Goal: Register for event/course

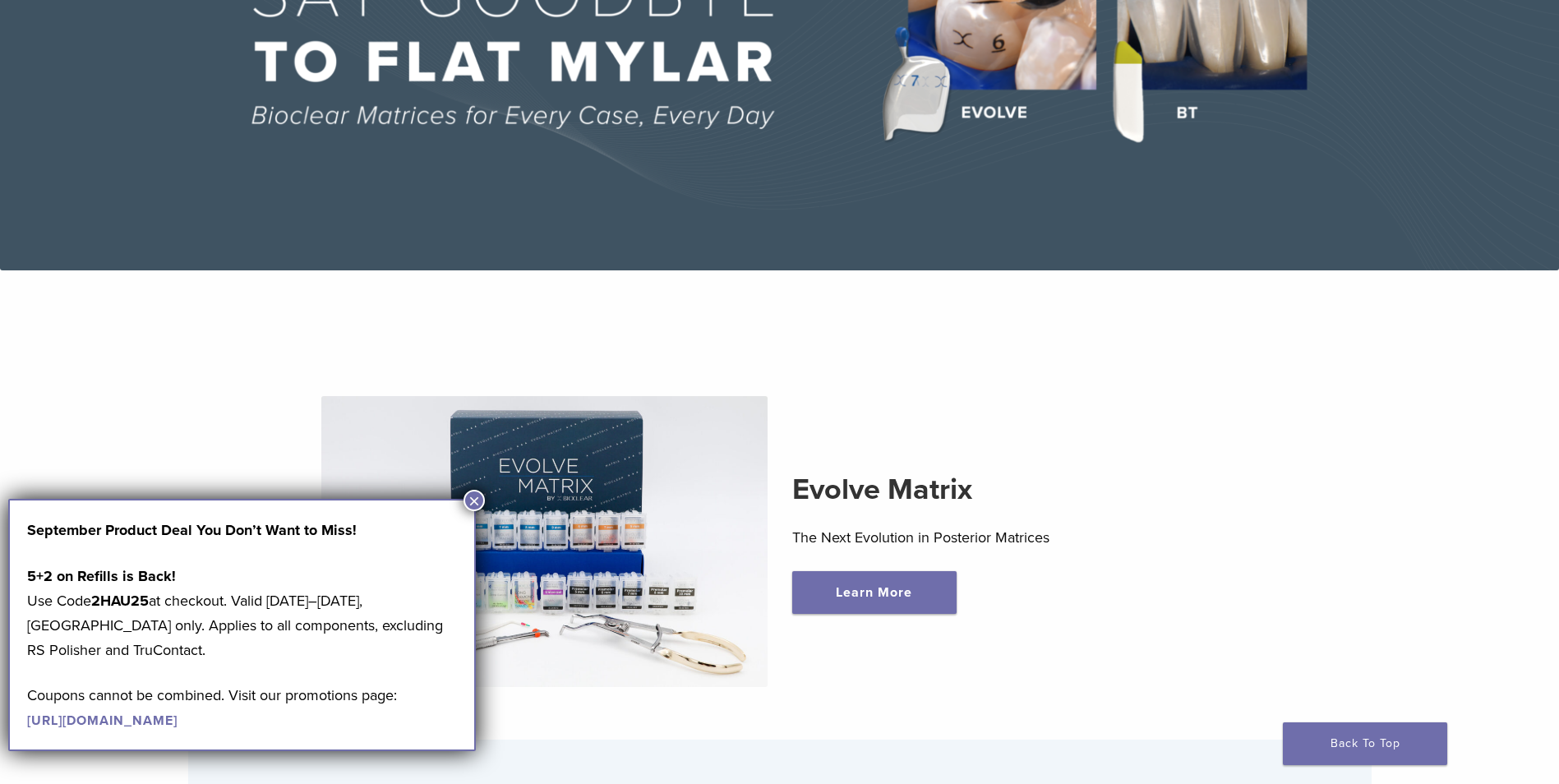
scroll to position [329, 0]
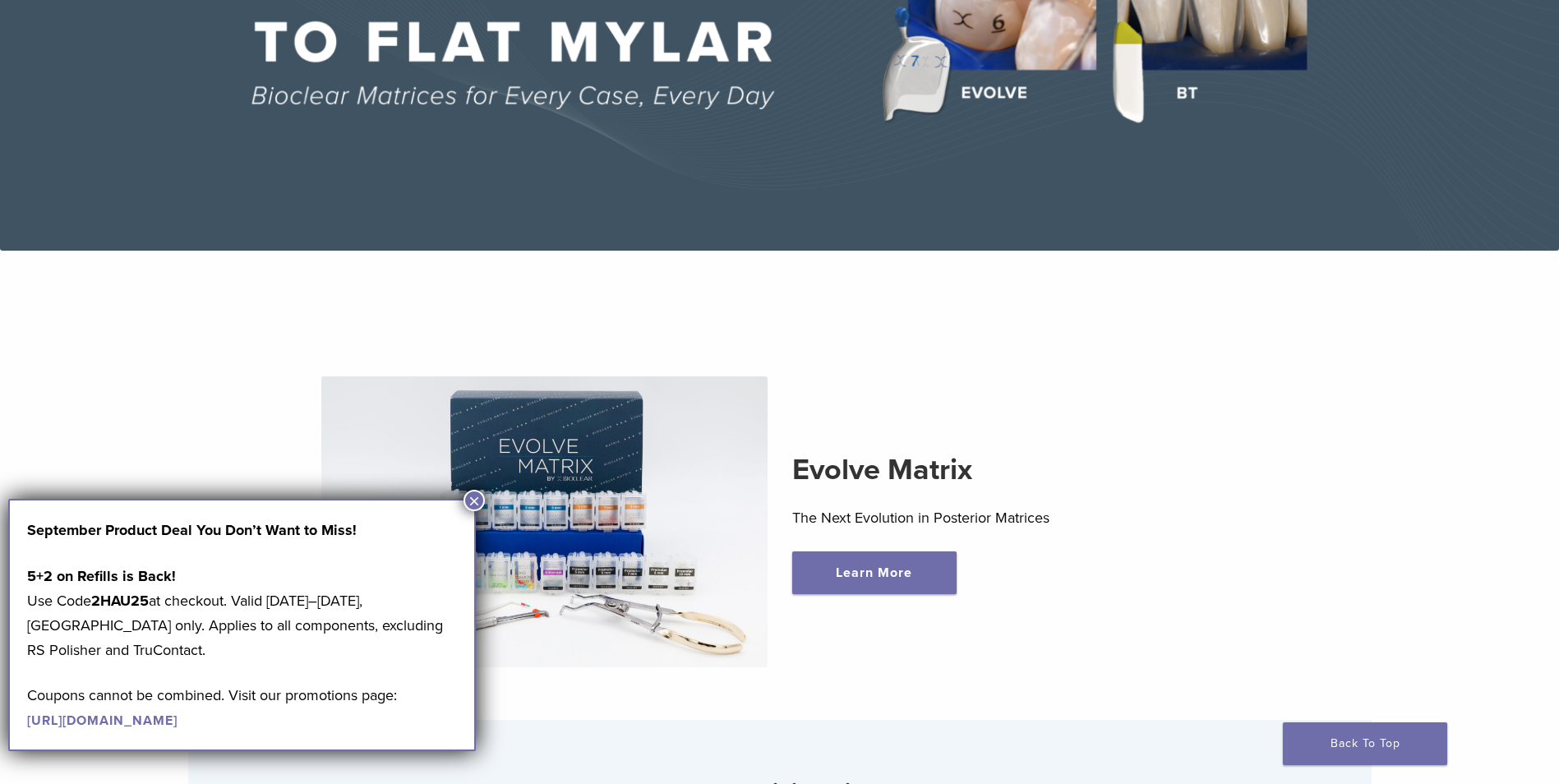
click at [474, 501] on button "×" at bounding box center [474, 500] width 21 height 21
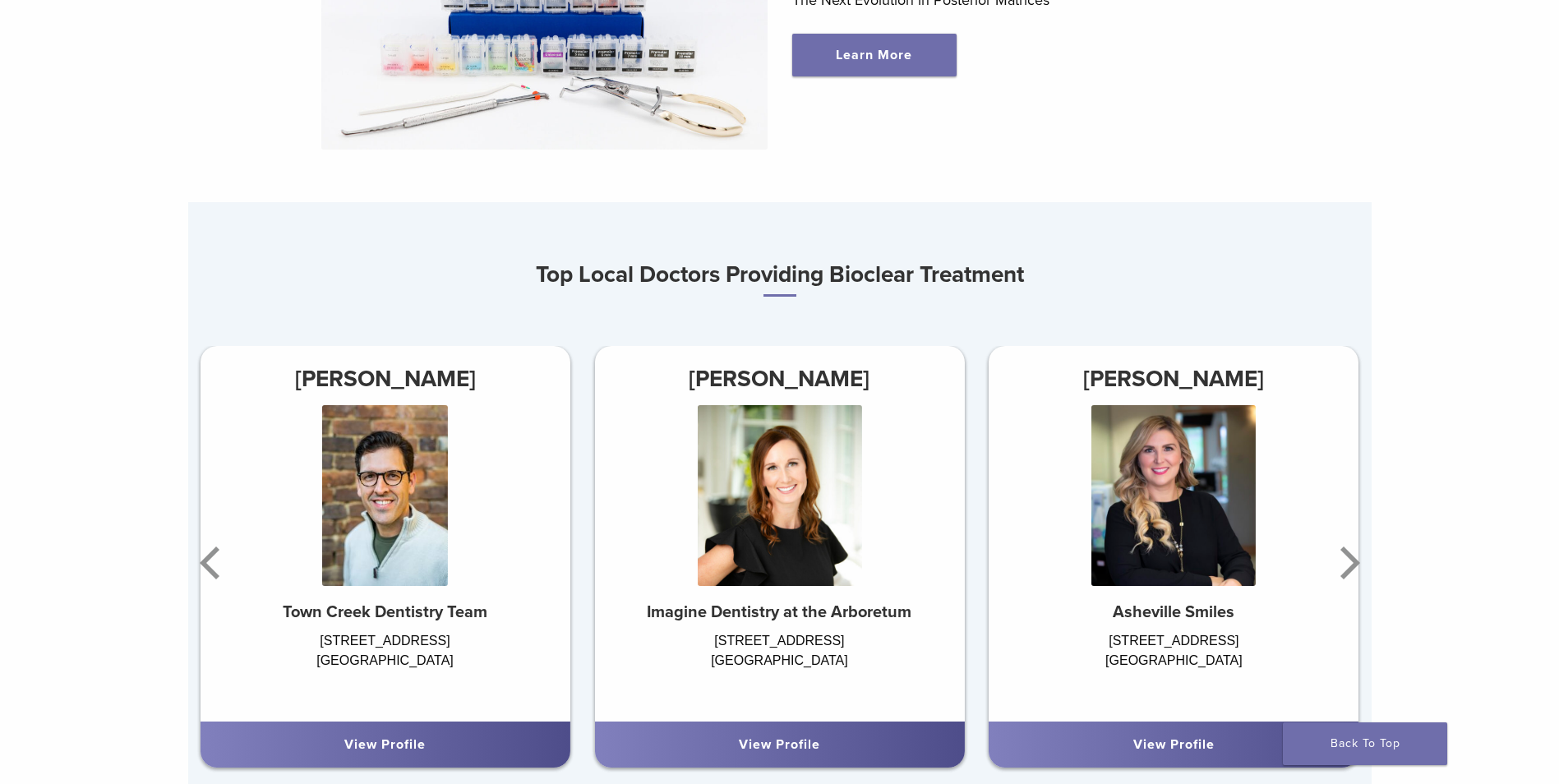
scroll to position [904, 0]
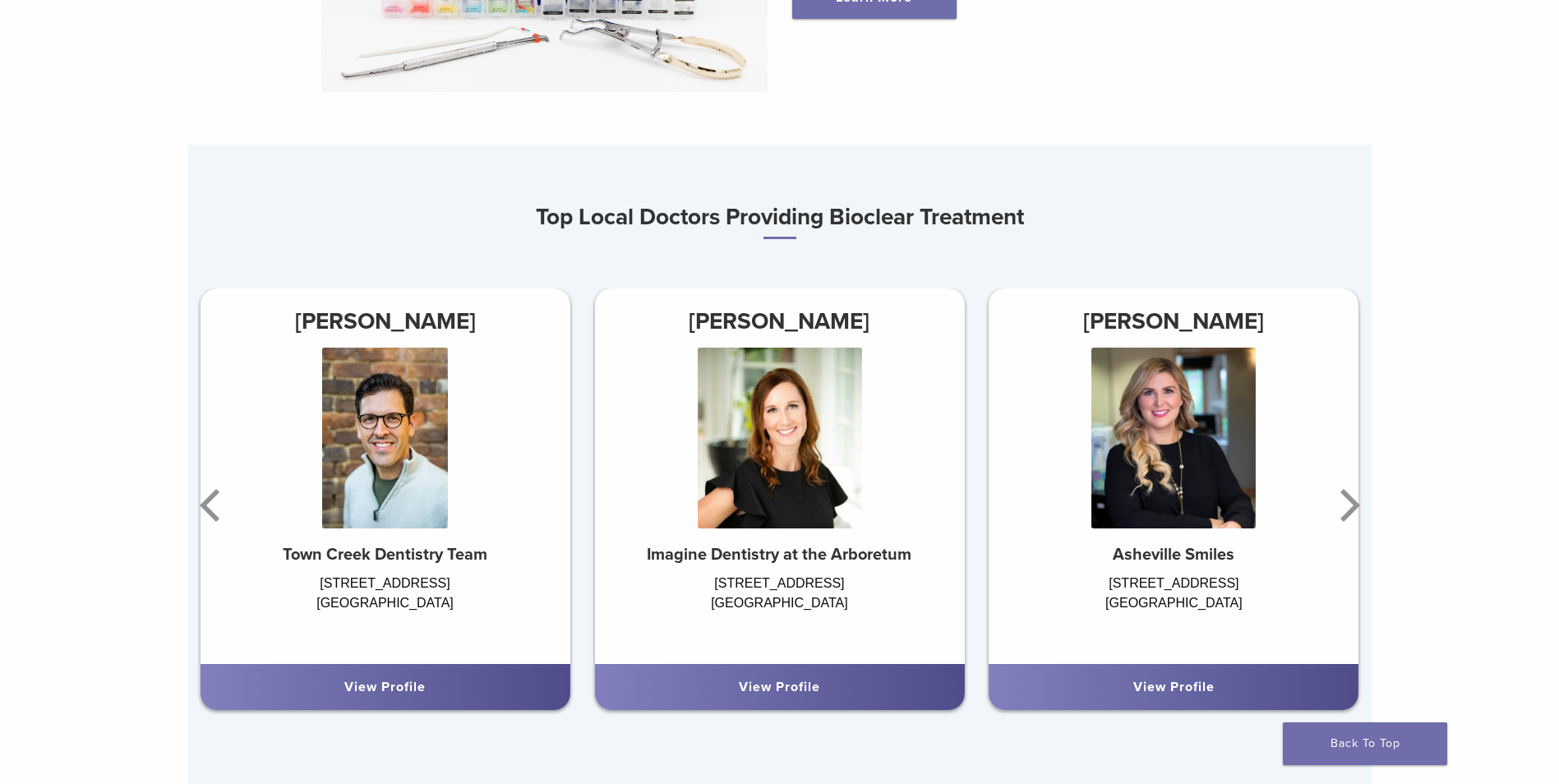
click at [801, 695] on link "View Profile" at bounding box center [780, 687] width 82 height 16
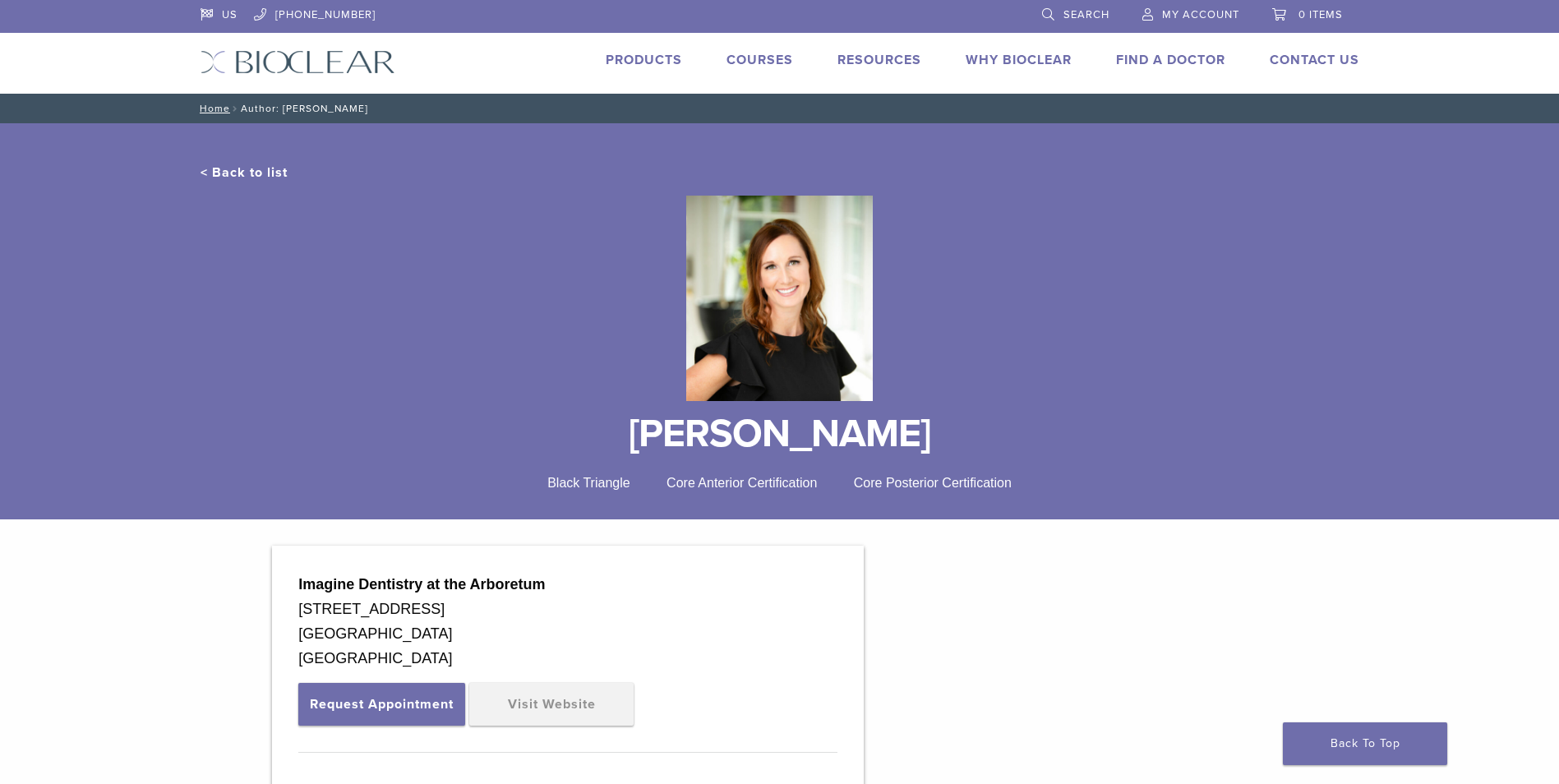
click at [596, 477] on span "Black Triangle" at bounding box center [589, 482] width 83 height 14
click at [739, 63] on link "Courses" at bounding box center [760, 60] width 67 height 16
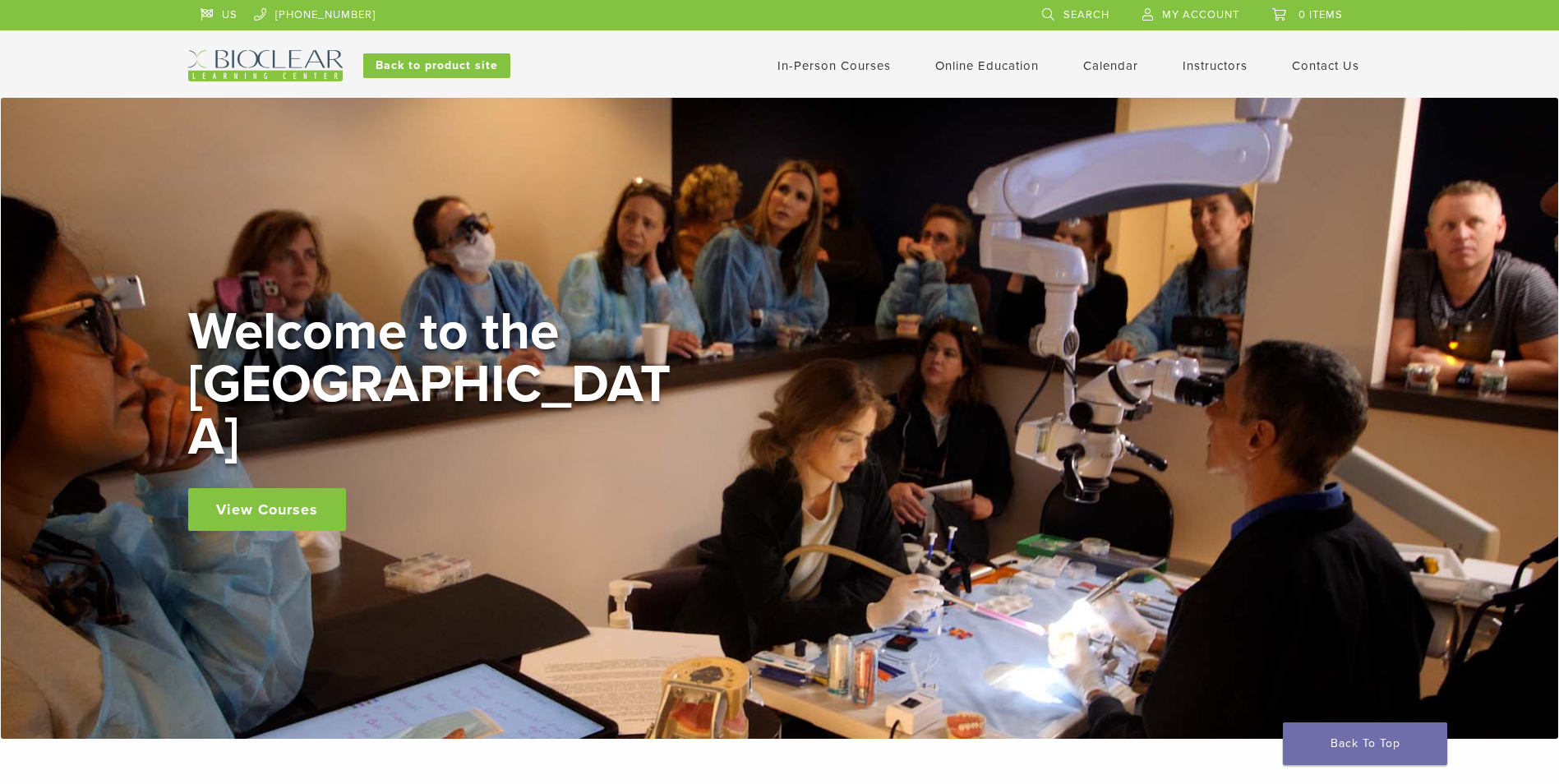
click at [306, 488] on link "View Courses" at bounding box center [266, 509] width 158 height 43
click at [314, 497] on link "View Courses" at bounding box center [266, 509] width 158 height 43
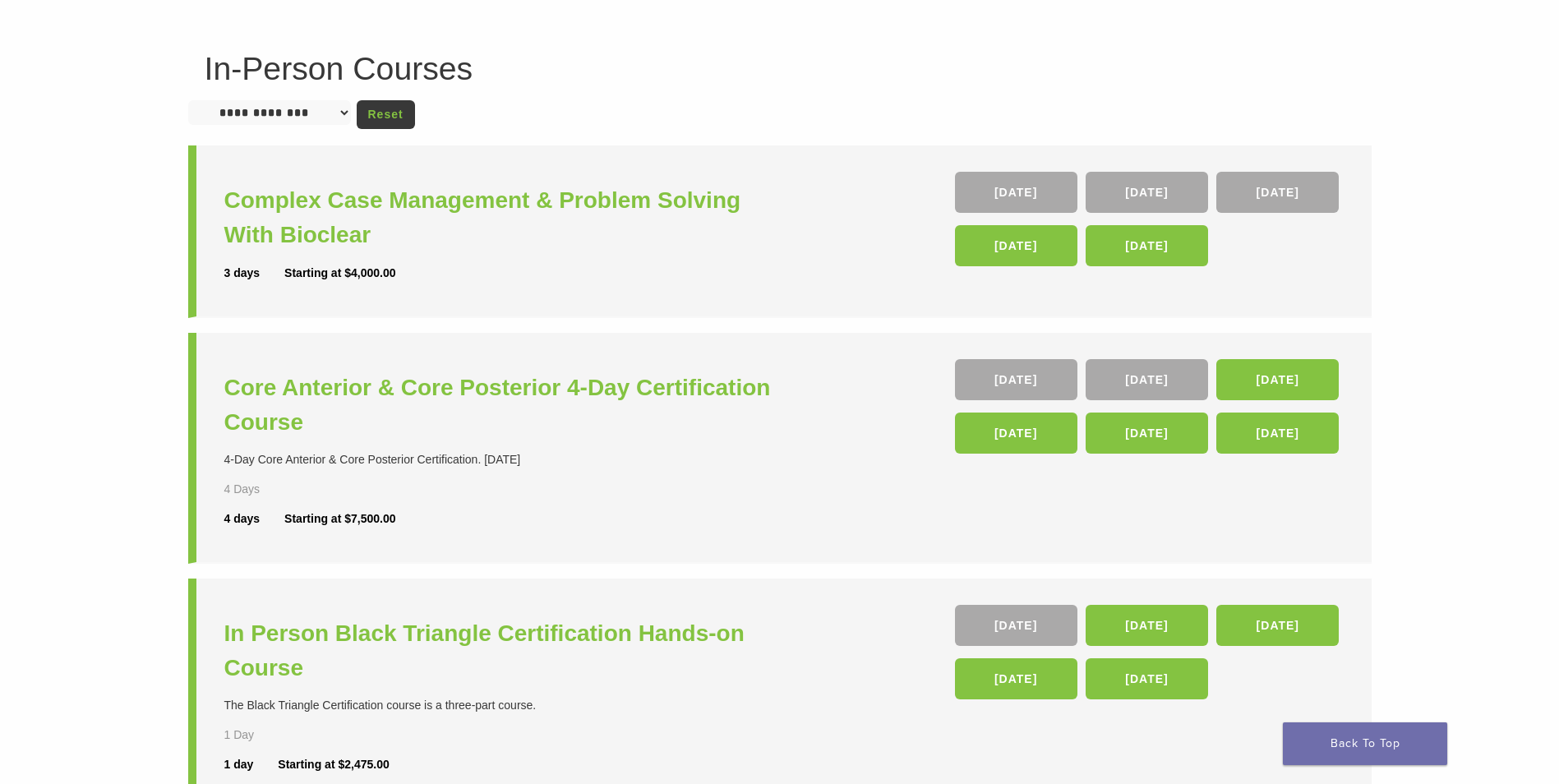
scroll to position [82, 0]
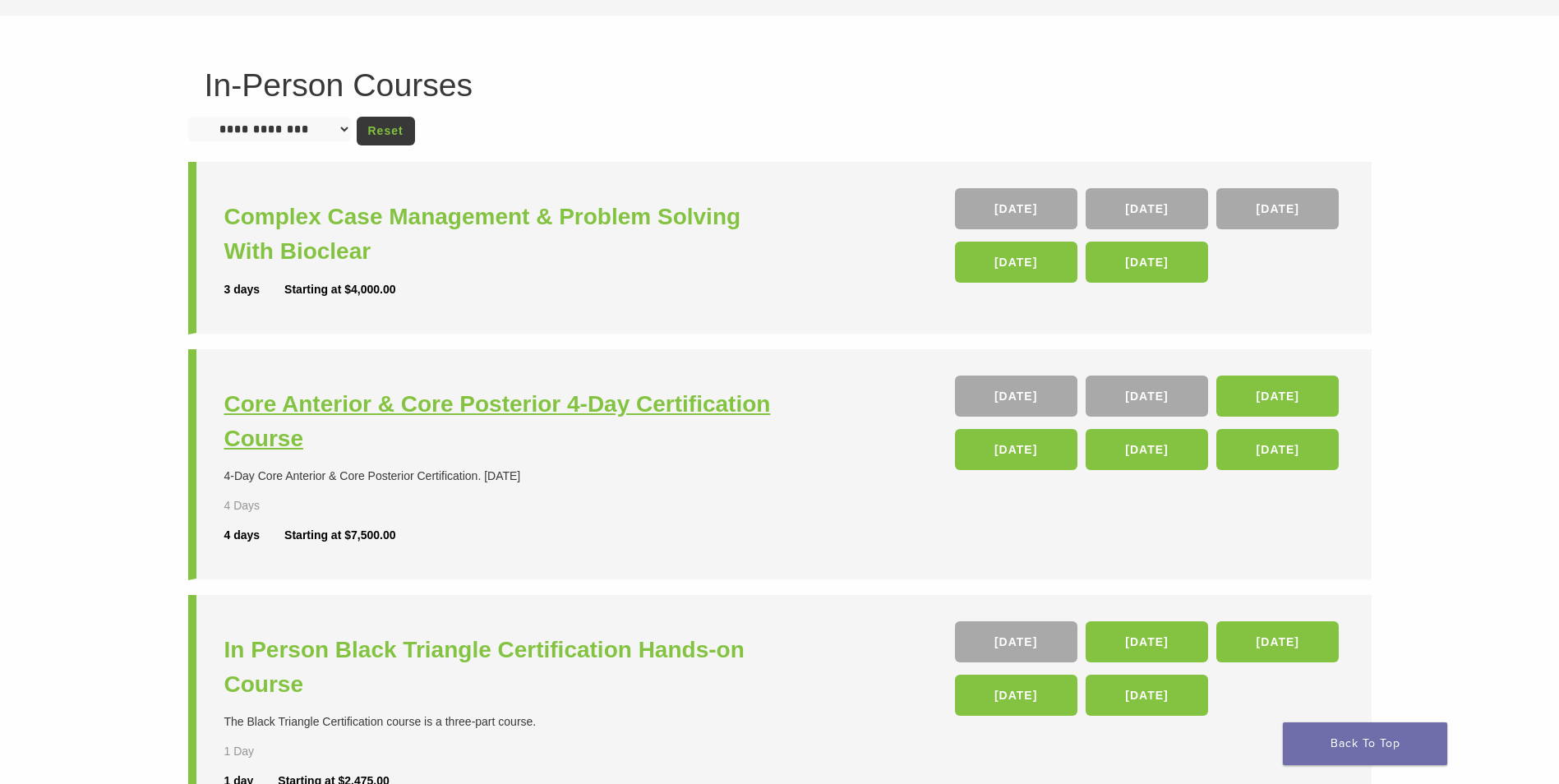
click at [383, 407] on h3 "Core Anterior & Core Posterior 4-Day Certification Course" at bounding box center [504, 421] width 560 height 69
